Goal: Transaction & Acquisition: Purchase product/service

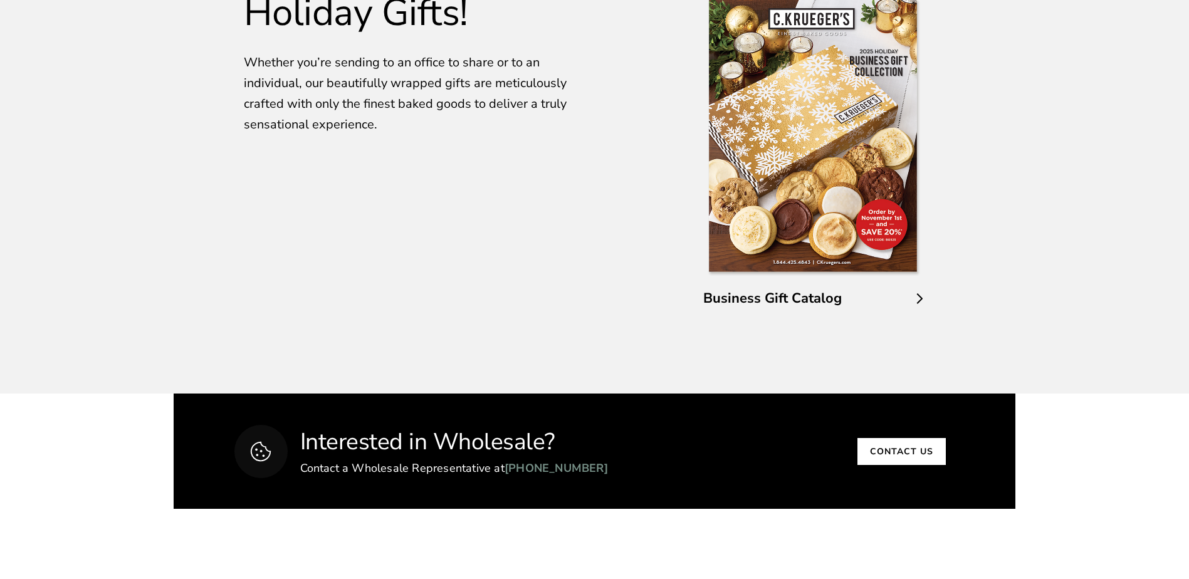
scroll to position [2193, 0]
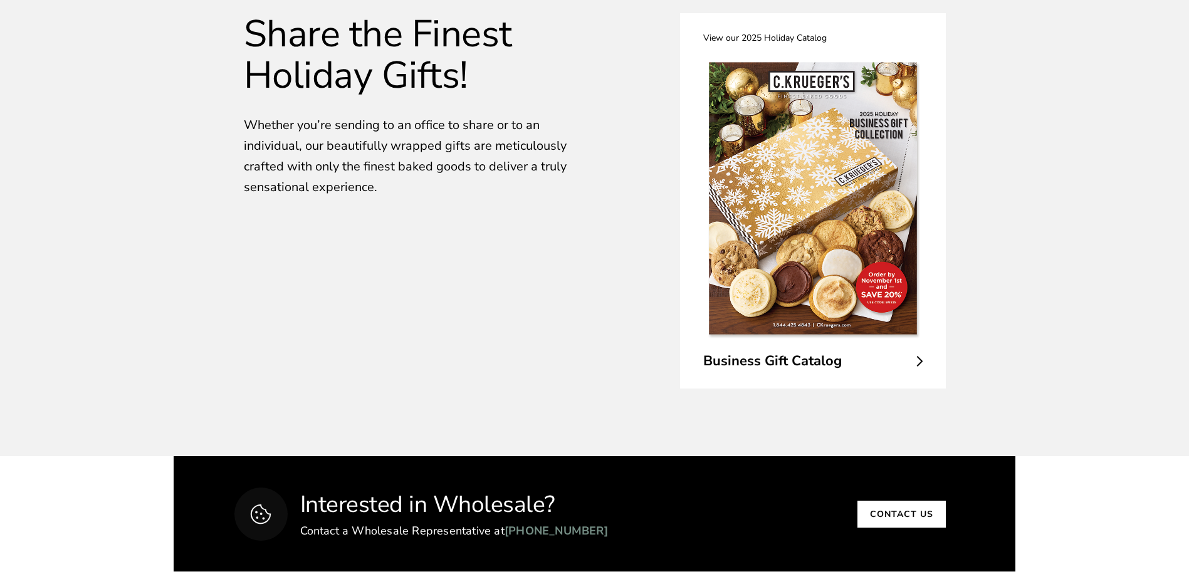
click at [923, 364] on link "View our 2025 Holiday Catalog Business Gift Catalog" at bounding box center [813, 200] width 266 height 375
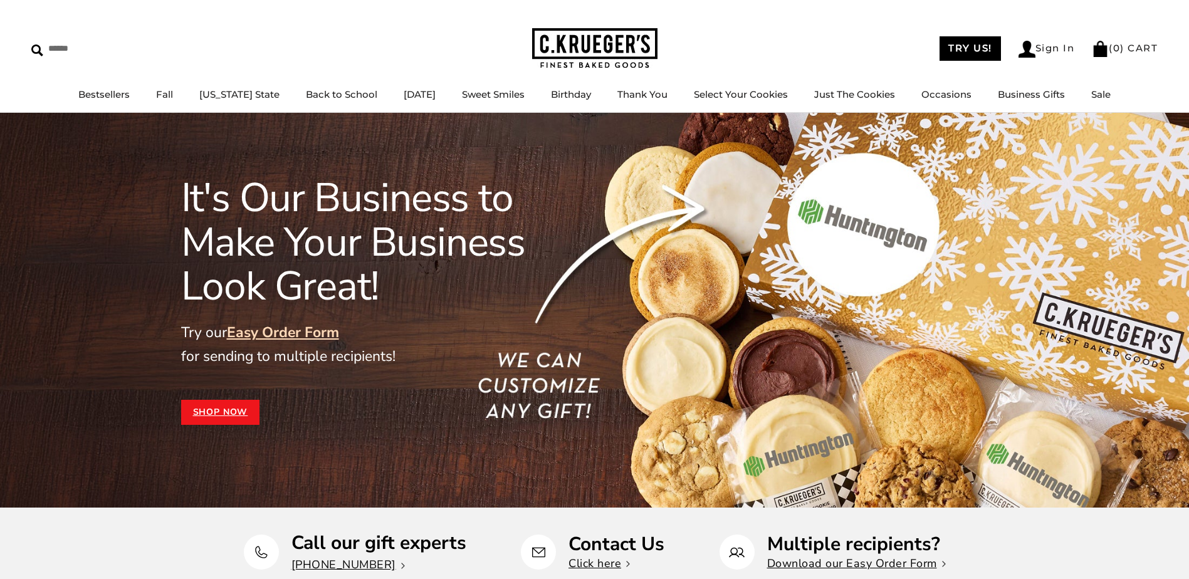
click at [235, 414] on link "Shop Now" at bounding box center [220, 412] width 79 height 25
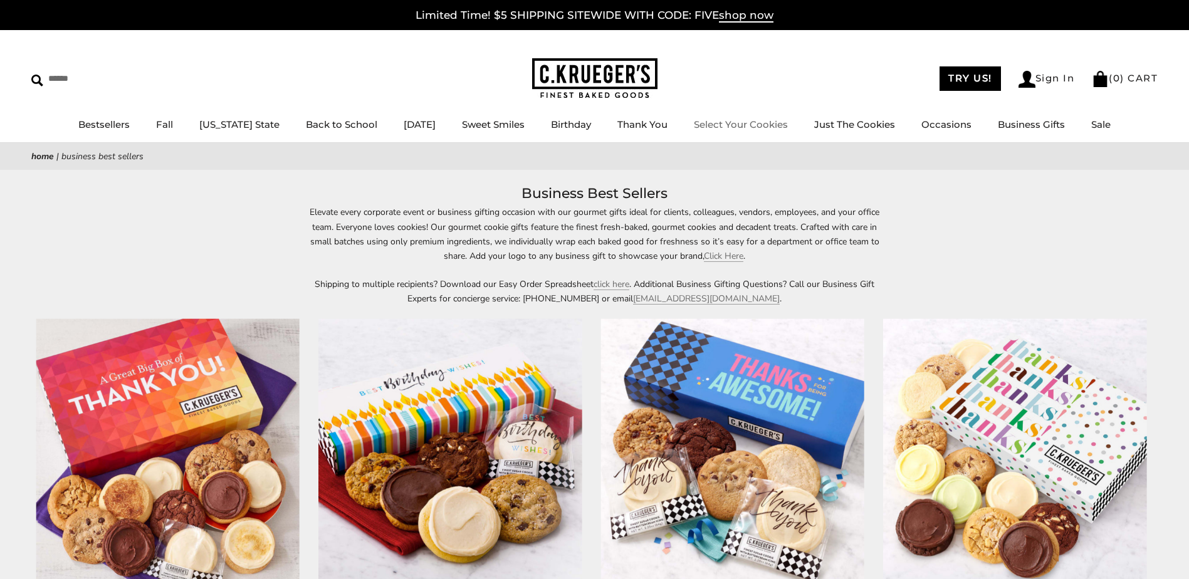
click at [727, 118] on link "Select Your Cookies" at bounding box center [741, 124] width 94 height 12
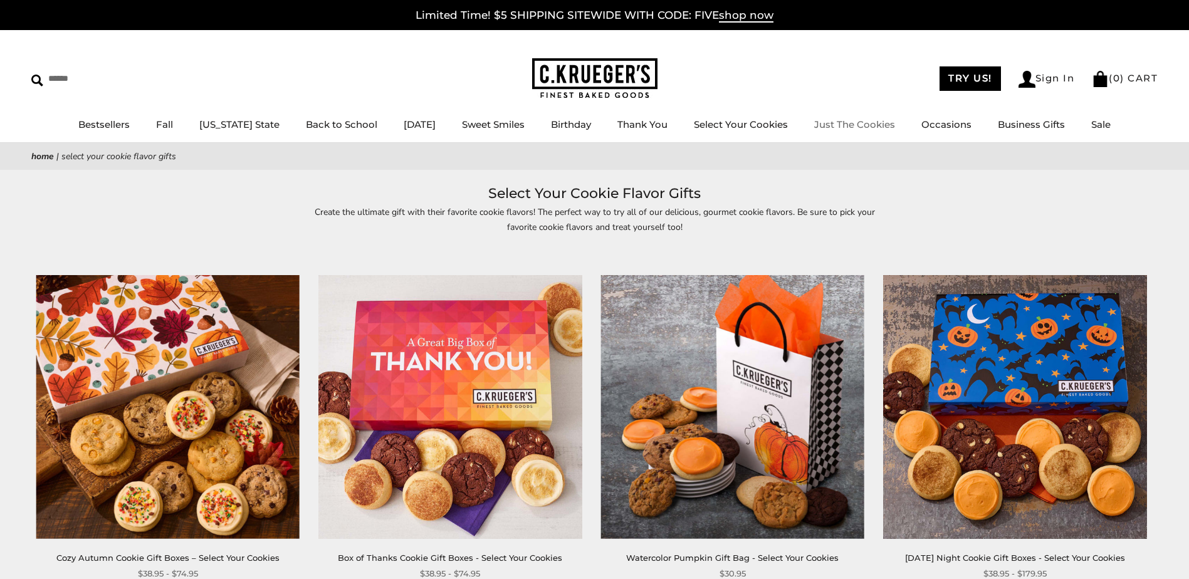
click at [873, 127] on link "Just The Cookies" at bounding box center [854, 124] width 81 height 12
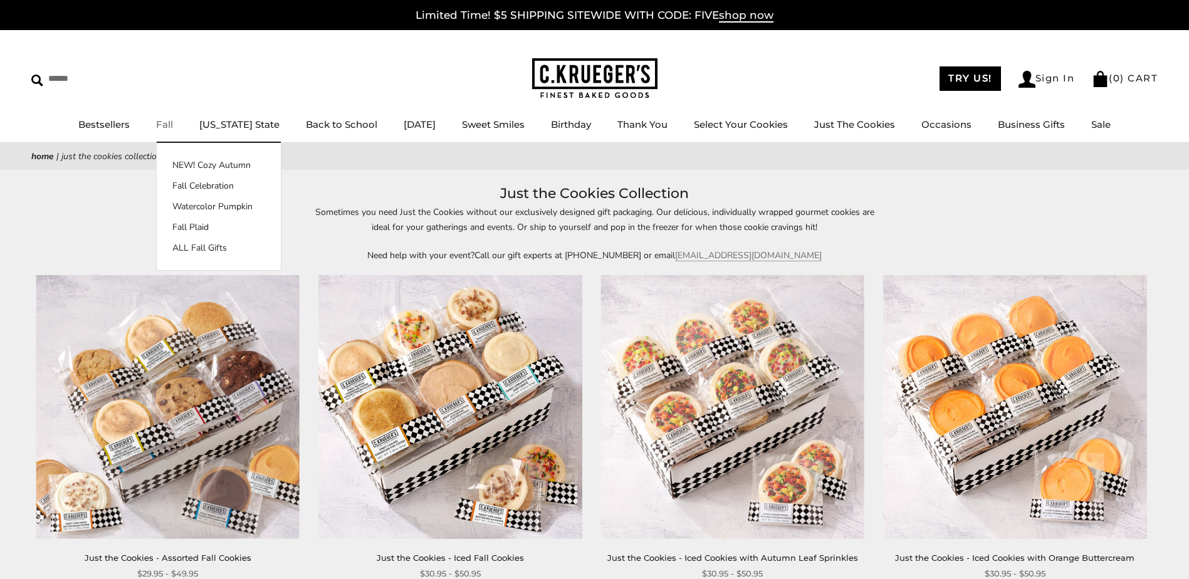
click at [173, 121] on link "Fall" at bounding box center [164, 124] width 17 height 12
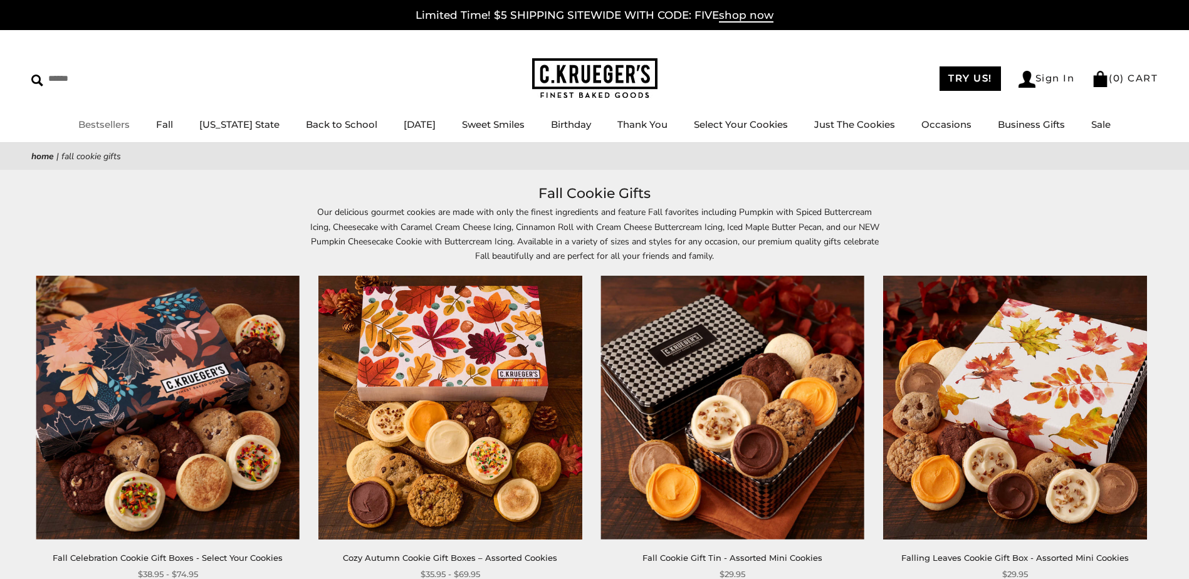
click at [95, 119] on link "Bestsellers" at bounding box center [103, 124] width 51 height 12
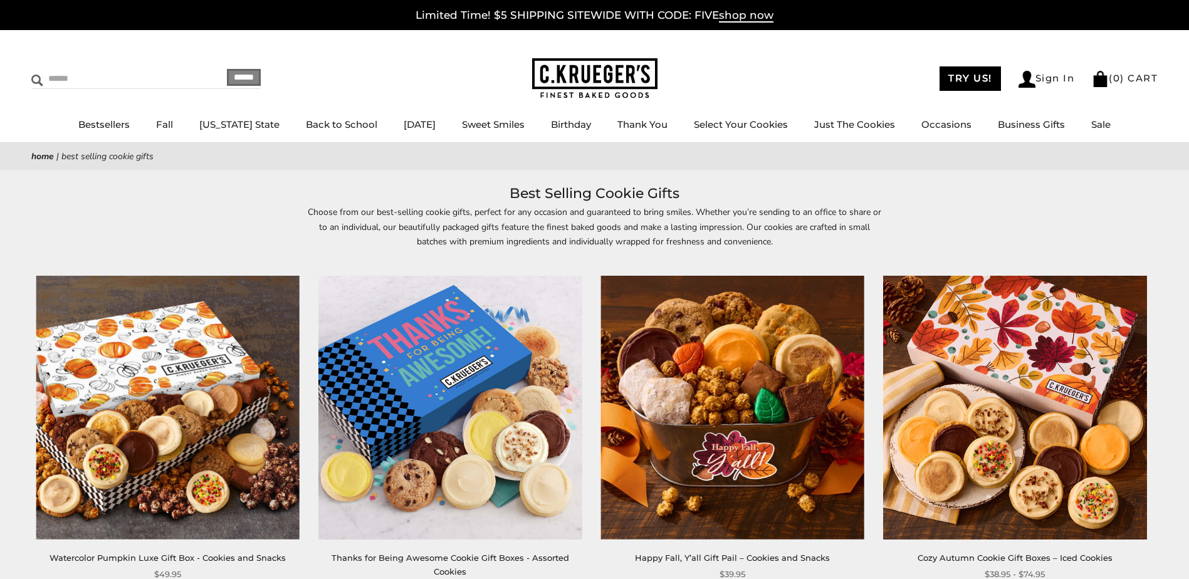
click at [94, 76] on input "Search" at bounding box center [105, 78] width 149 height 19
type input "*******"
click at [227, 69] on input "******" at bounding box center [244, 77] width 34 height 17
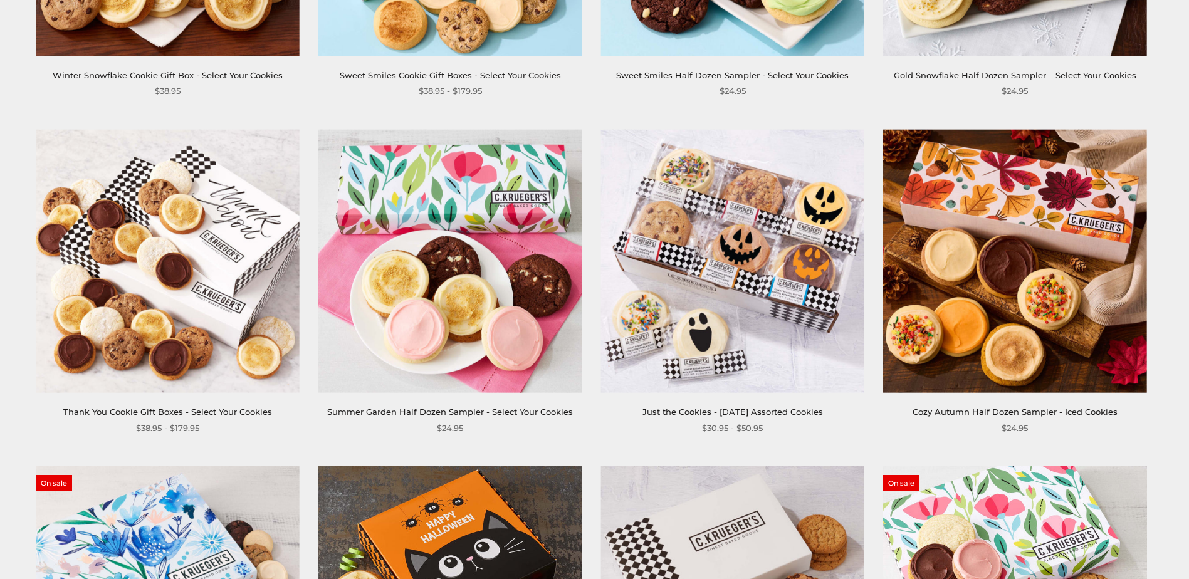
scroll to position [814, 0]
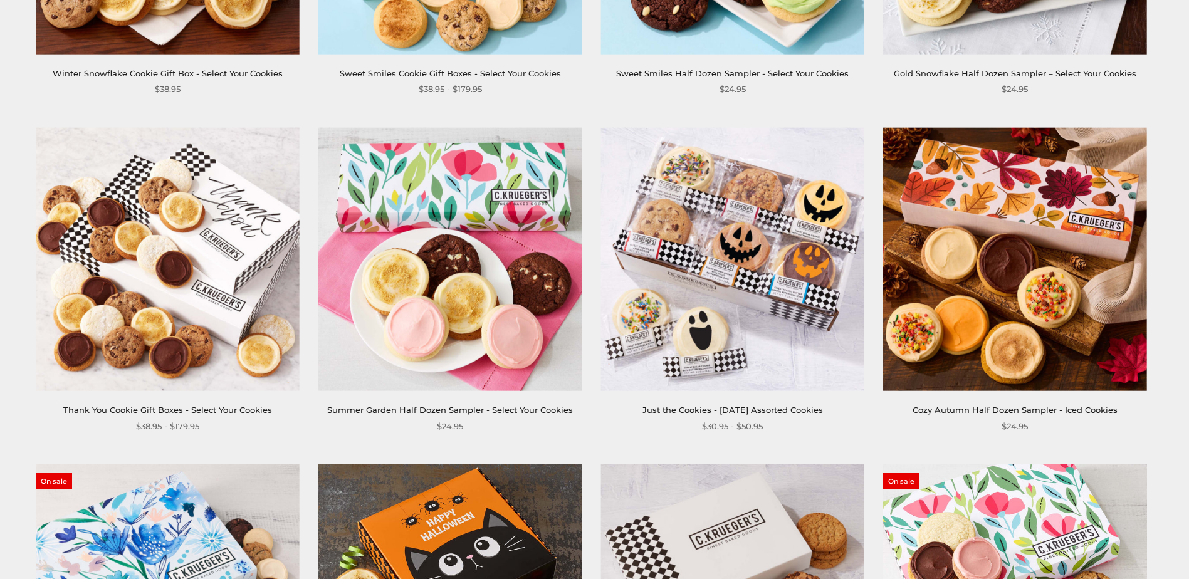
click at [721, 338] on img at bounding box center [732, 260] width 264 height 264
click at [999, 244] on img at bounding box center [1015, 260] width 264 height 264
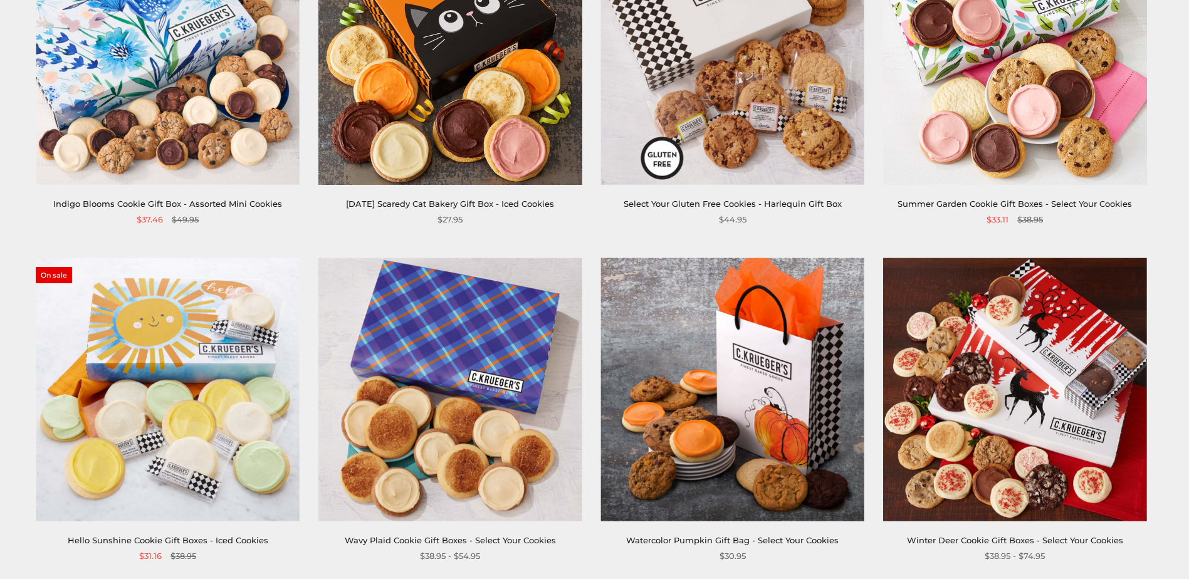
scroll to position [1378, 0]
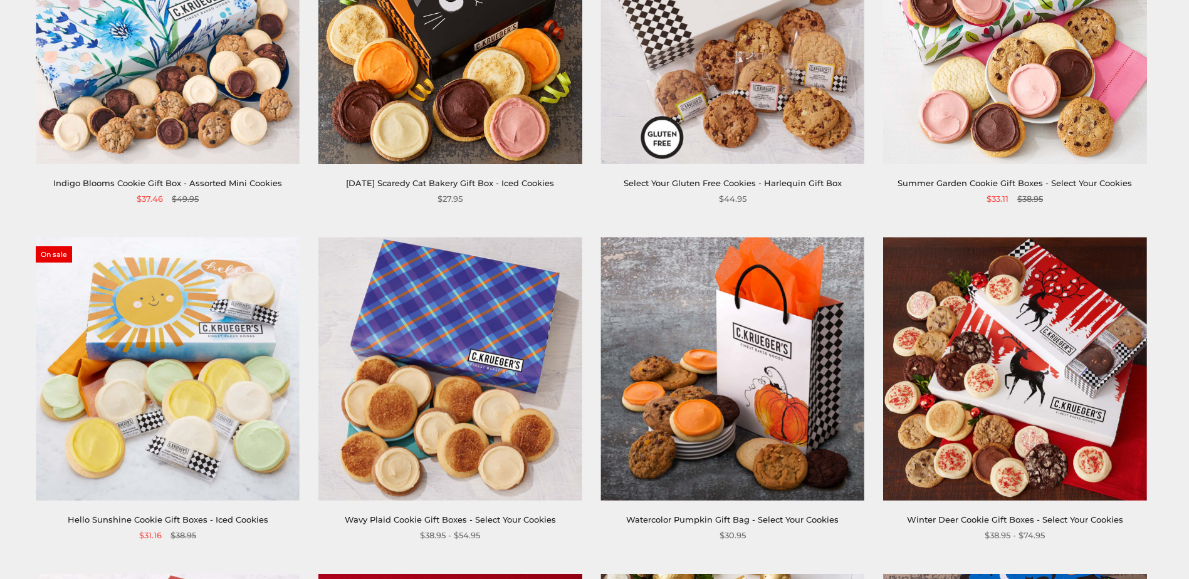
click at [408, 466] on img at bounding box center [450, 369] width 264 height 264
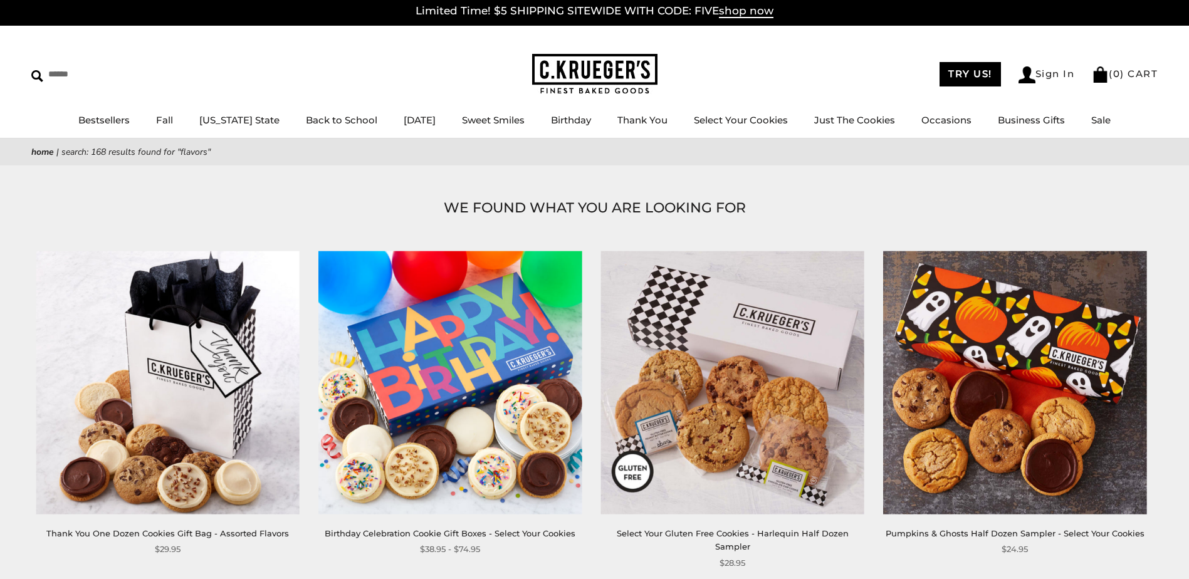
scroll to position [0, 0]
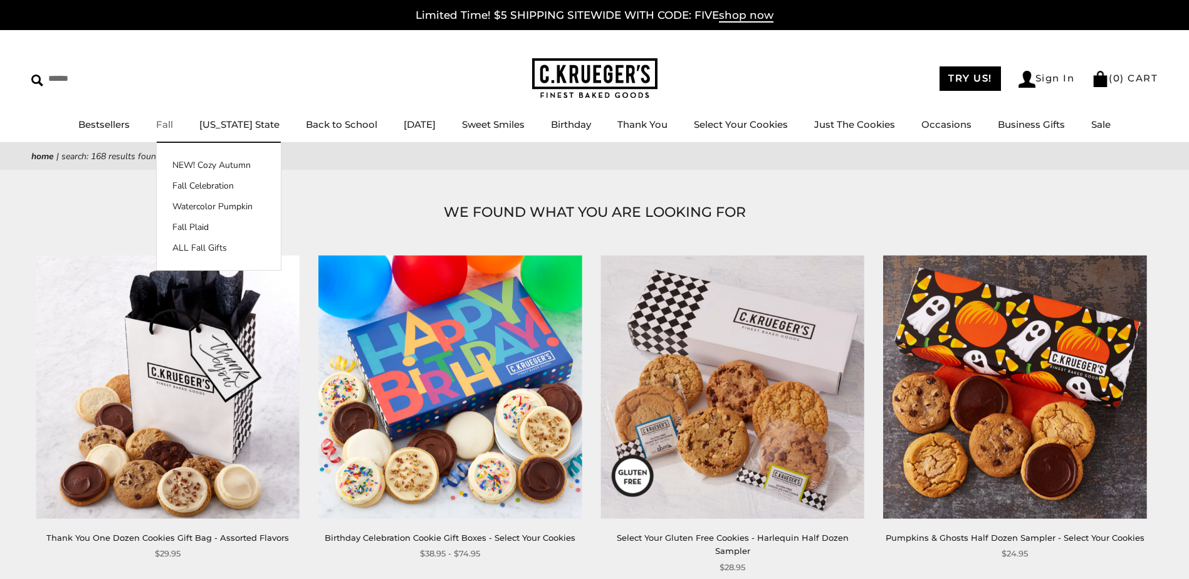
click at [167, 130] on link "Fall" at bounding box center [164, 124] width 17 height 12
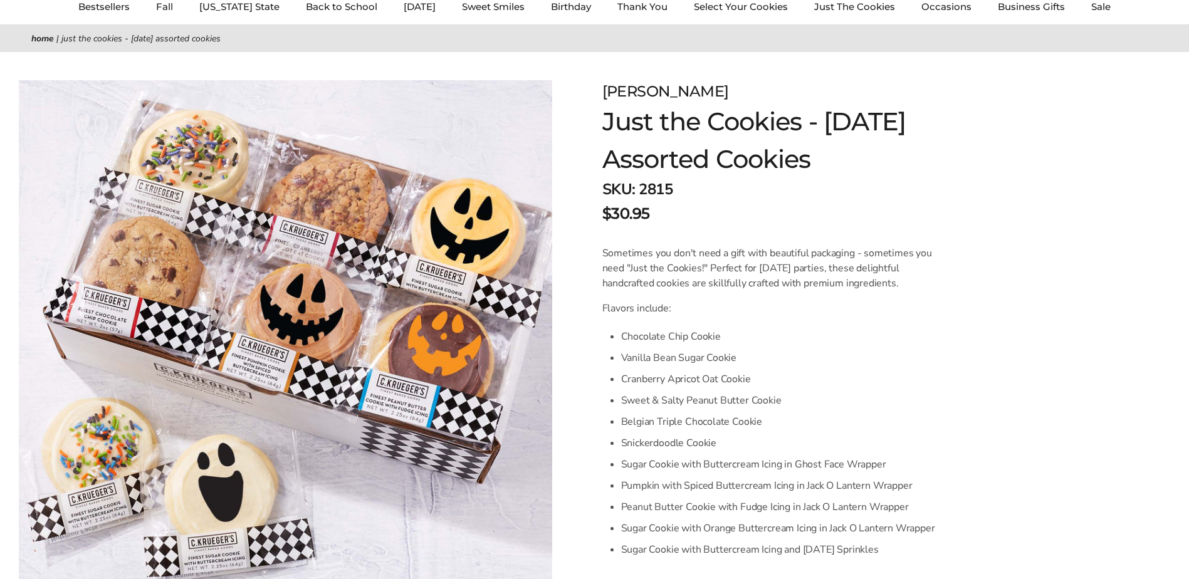
scroll to position [125, 0]
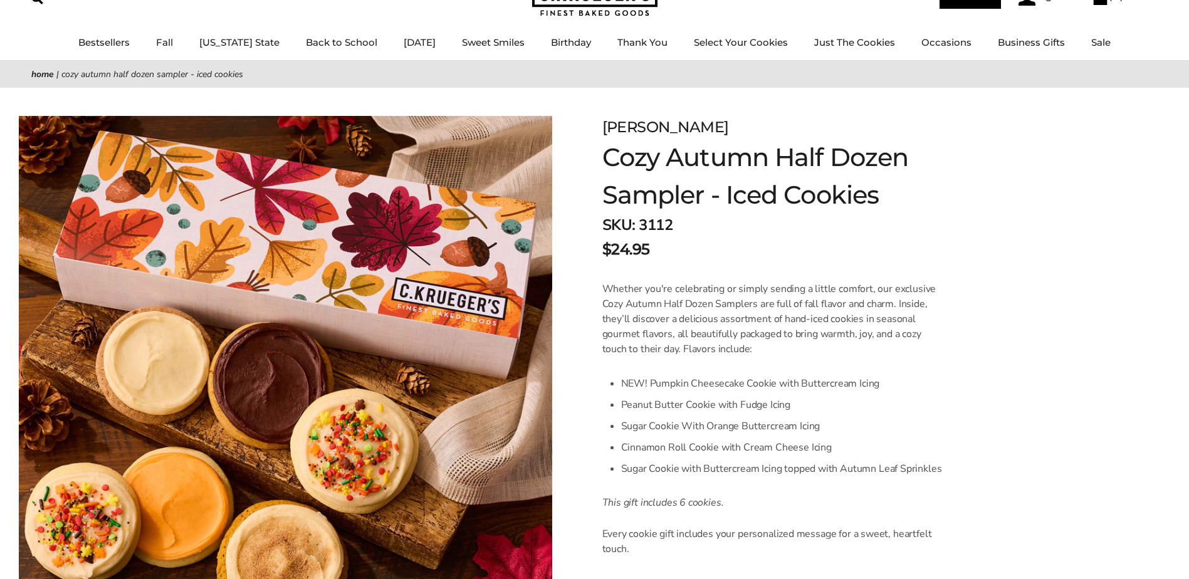
scroll to position [63, 0]
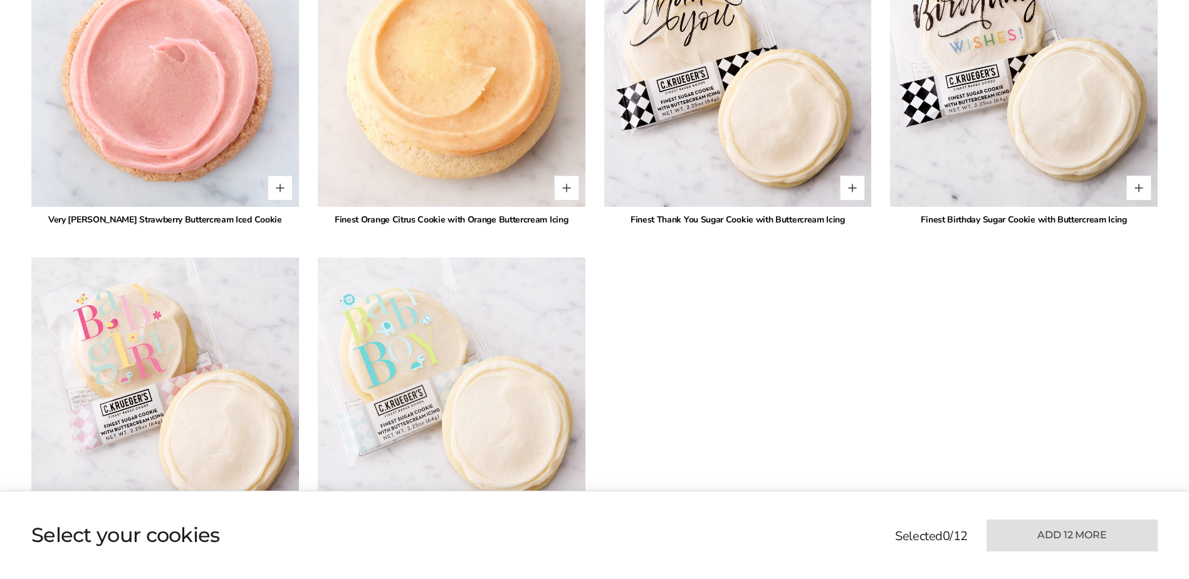
scroll to position [2506, 0]
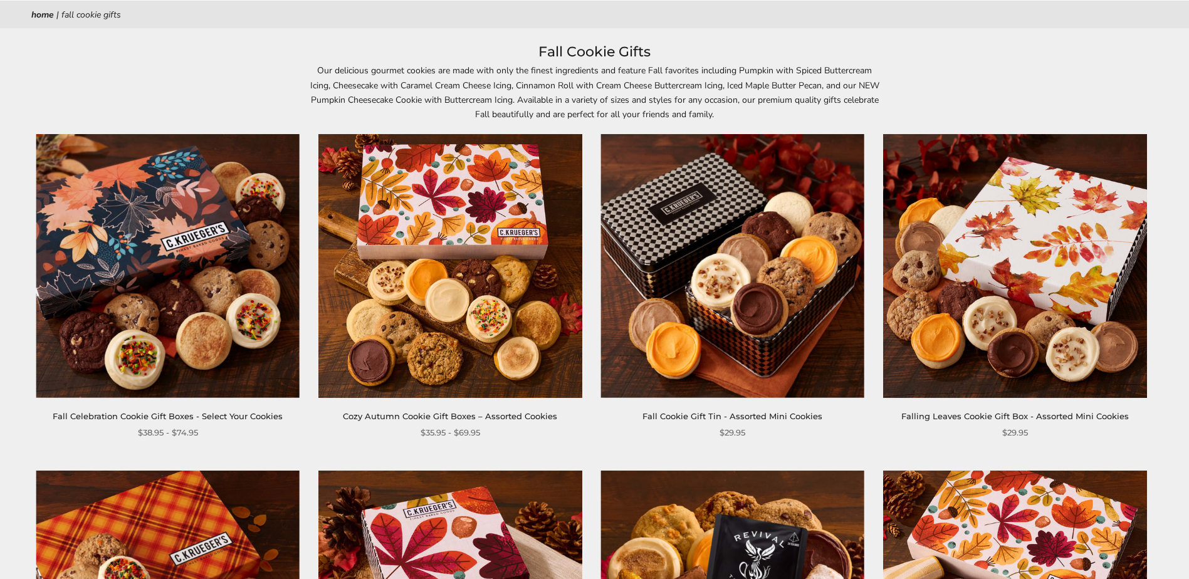
scroll to position [188, 0]
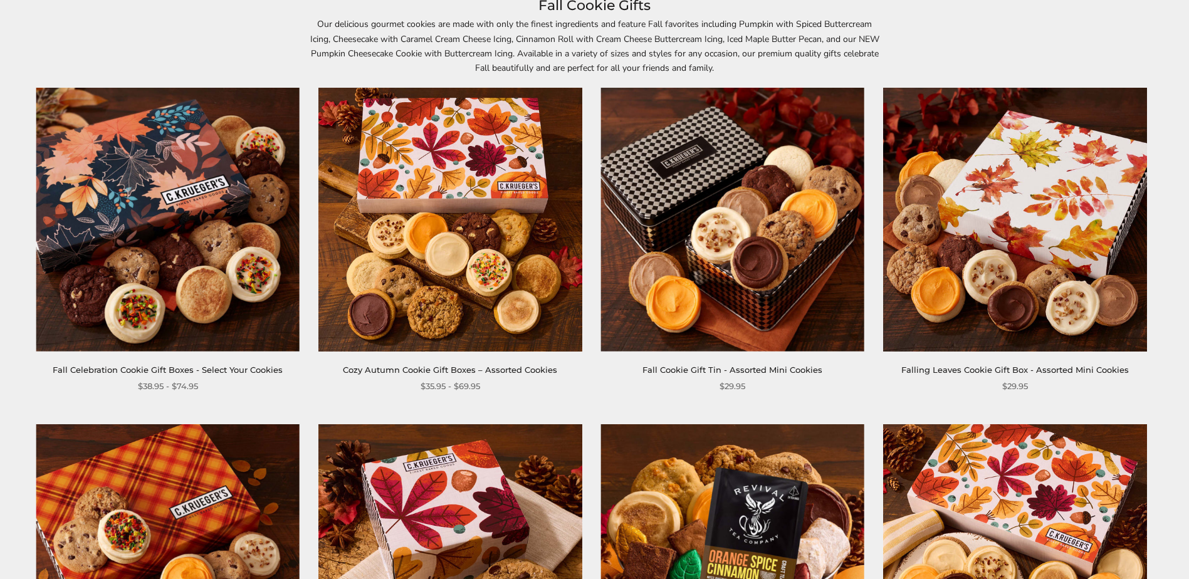
click at [445, 283] on img at bounding box center [450, 220] width 264 height 264
click at [183, 314] on img at bounding box center [168, 220] width 264 height 264
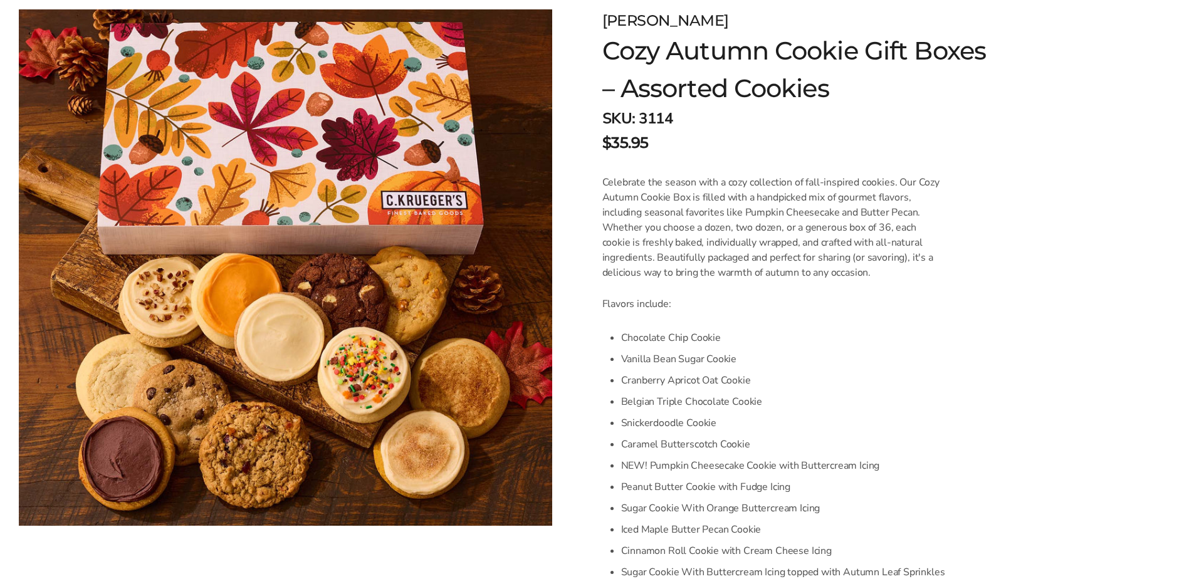
scroll to position [251, 0]
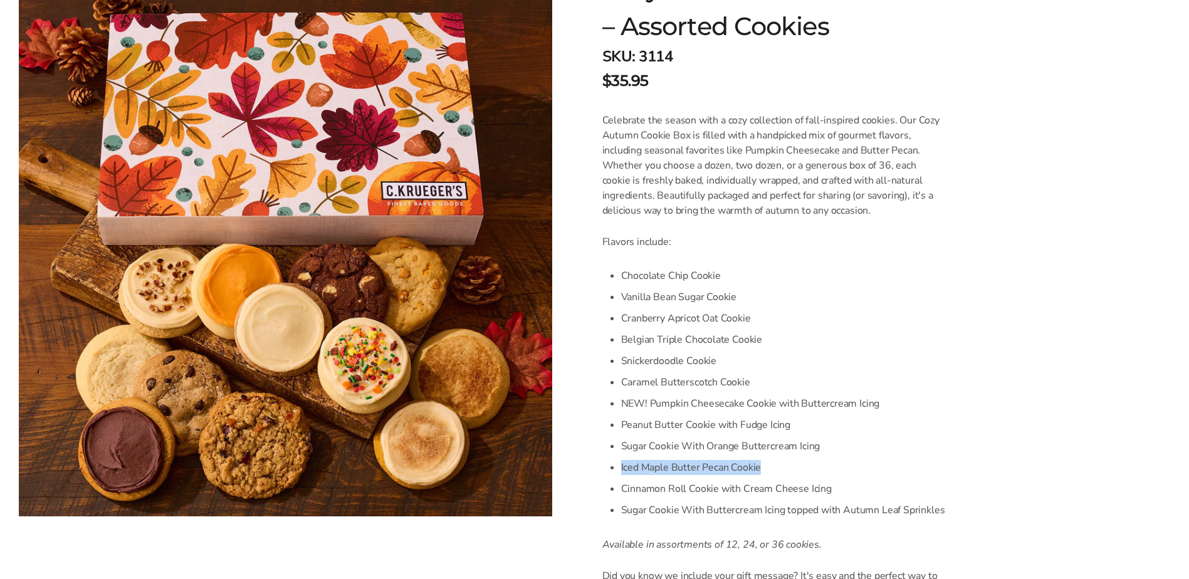
drag, startPoint x: 621, startPoint y: 468, endPoint x: 777, endPoint y: 467, distance: 156.0
click at [777, 467] on li "Iced Maple Butter Pecan Cookie" at bounding box center [783, 467] width 324 height 21
drag, startPoint x: 777, startPoint y: 467, endPoint x: 731, endPoint y: 464, distance: 45.8
copy li "Iced Maple Butter Pecan Cookie"
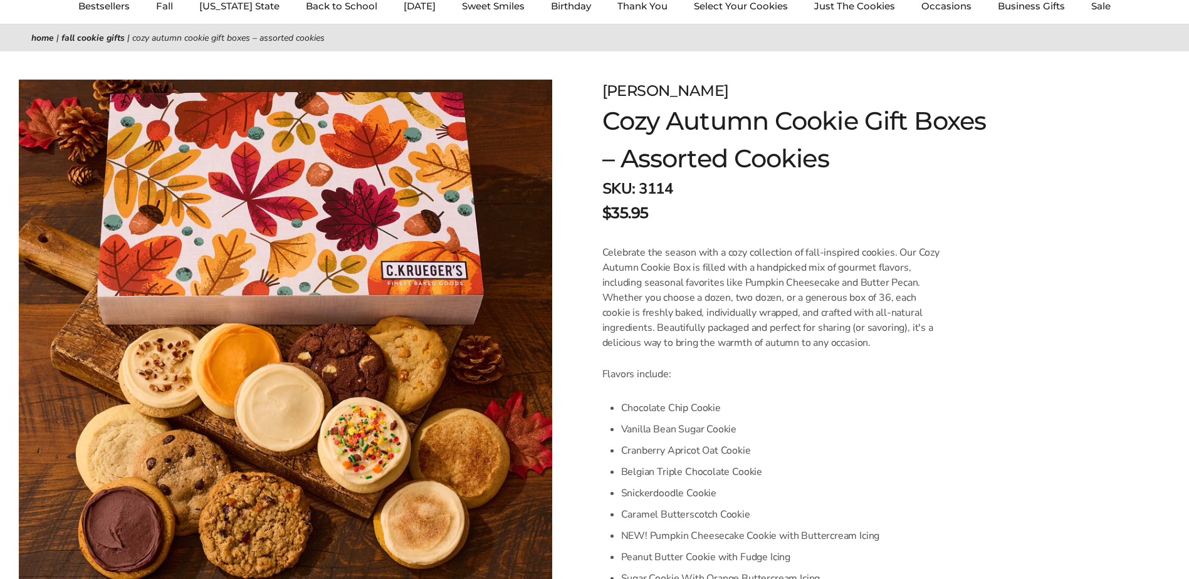
scroll to position [0, 0]
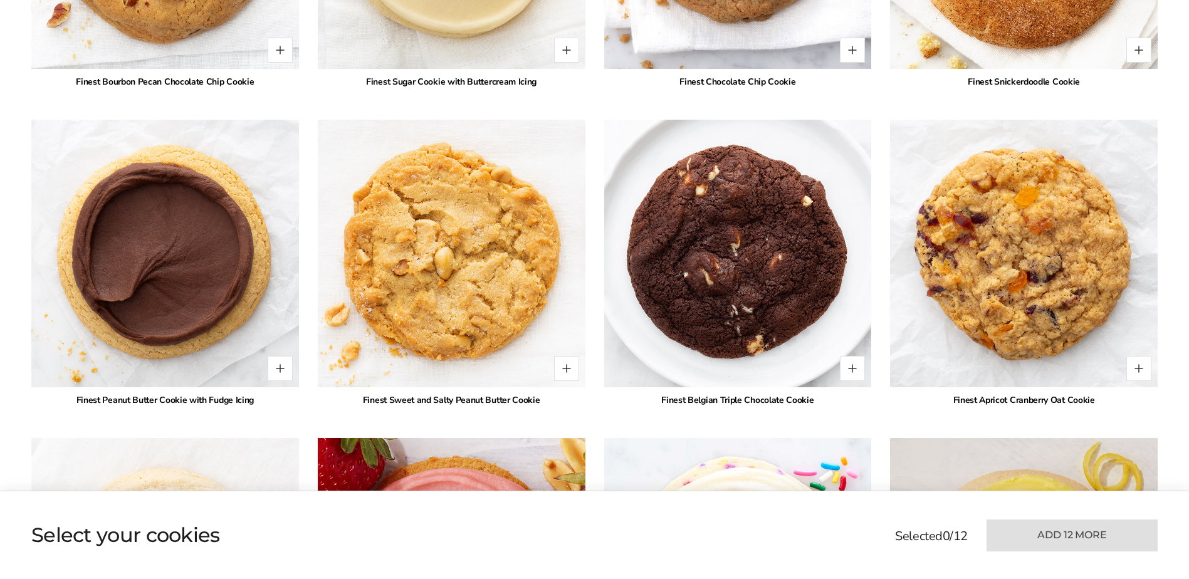
scroll to position [1754, 0]
